Goal: Task Accomplishment & Management: Manage account settings

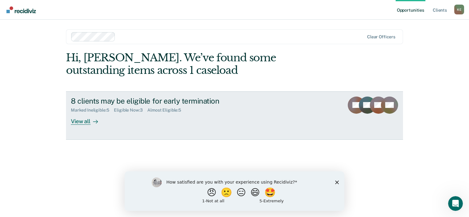
click at [91, 122] on div at bounding box center [93, 121] width 7 height 7
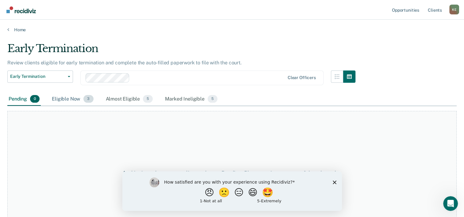
click at [70, 102] on div "Eligible Now 3" at bounding box center [73, 99] width 44 height 13
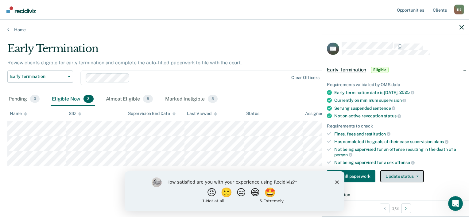
click at [418, 178] on button "Update status" at bounding box center [401, 176] width 43 height 12
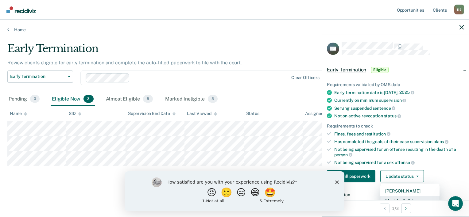
scroll to position [3, 0]
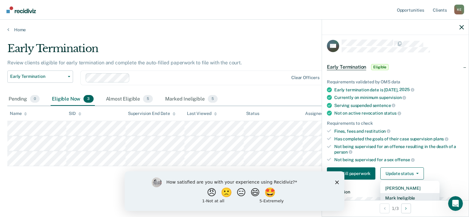
click at [415, 196] on button "Mark Ineligible" at bounding box center [409, 198] width 59 height 10
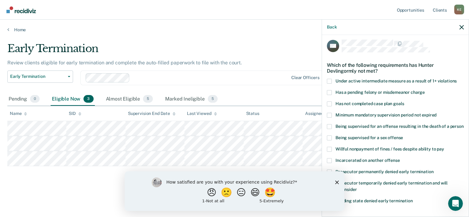
click at [337, 183] on polygon "Close survey" at bounding box center [337, 182] width 4 height 4
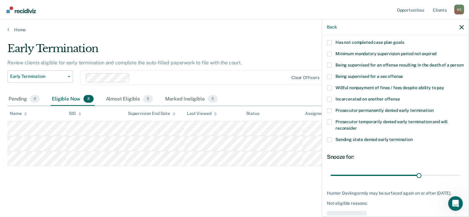
scroll to position [33, 0]
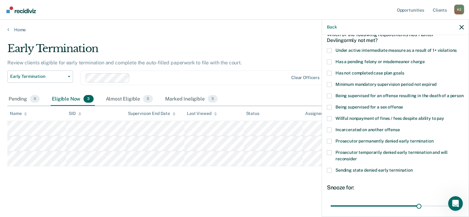
click at [331, 72] on span at bounding box center [329, 73] width 5 height 5
click at [404, 71] on input "Has not completed case plan goals" at bounding box center [404, 71] width 0 height 0
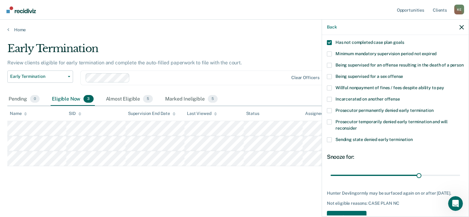
scroll to position [94, 0]
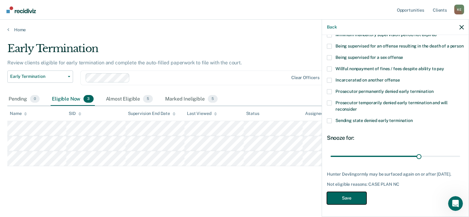
click at [352, 198] on button "Save" at bounding box center [347, 198] width 40 height 13
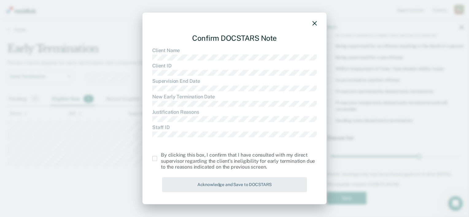
click at [154, 159] on span at bounding box center [154, 158] width 5 height 5
click at [161, 156] on input "checkbox" at bounding box center [161, 156] width 0 height 0
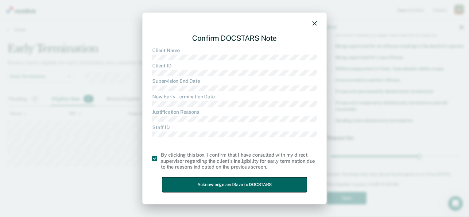
click at [245, 184] on button "Acknowledge and Save to DOCSTARS" at bounding box center [234, 184] width 145 height 15
